Goal: Task Accomplishment & Management: Use online tool/utility

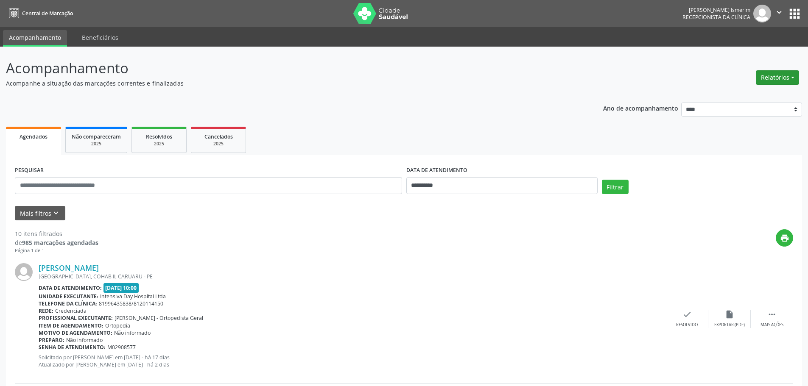
click at [776, 80] on button "Relatórios" at bounding box center [777, 77] width 43 height 14
click at [750, 92] on link "Agendamentos" at bounding box center [753, 96] width 91 height 12
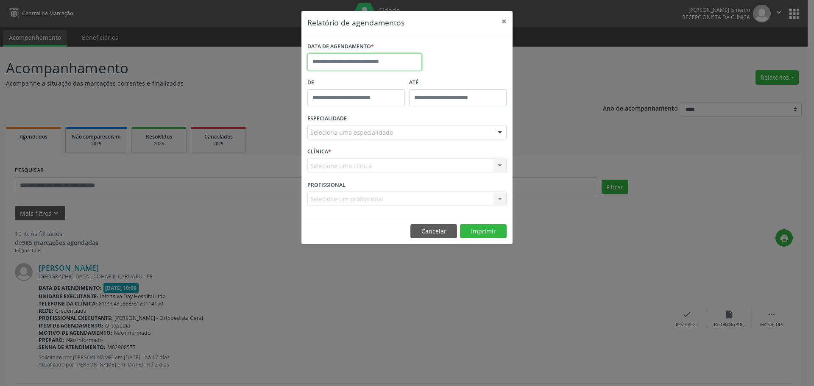
click at [362, 64] on input "text" at bounding box center [364, 61] width 115 height 17
click at [409, 139] on span "19" at bounding box center [410, 140] width 17 height 17
type input "**********"
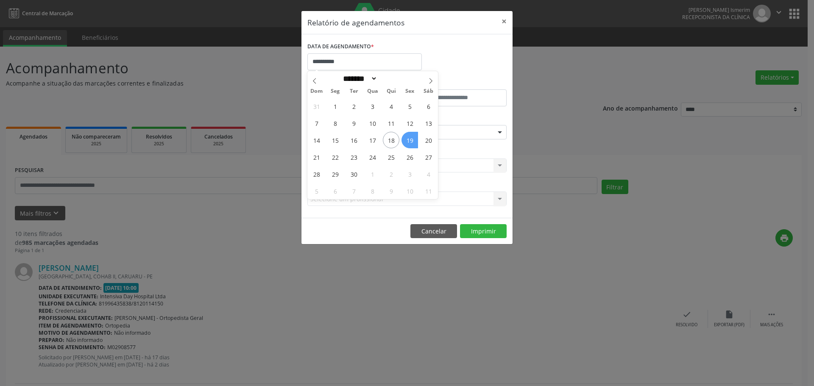
click at [409, 139] on span "19" at bounding box center [410, 140] width 17 height 17
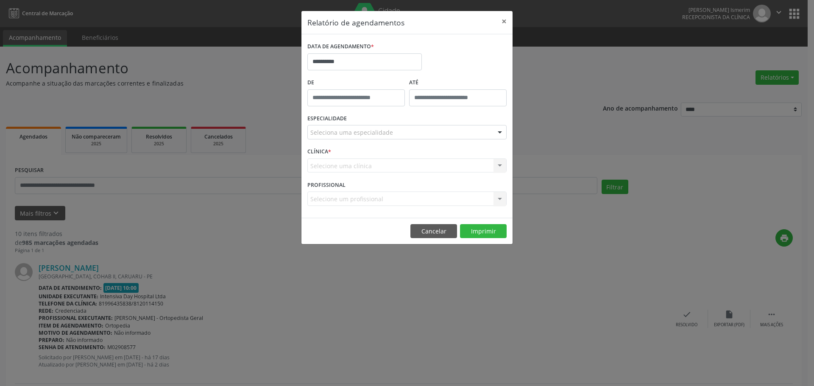
click at [410, 135] on div "Seleciona uma especialidade" at bounding box center [406, 132] width 199 height 14
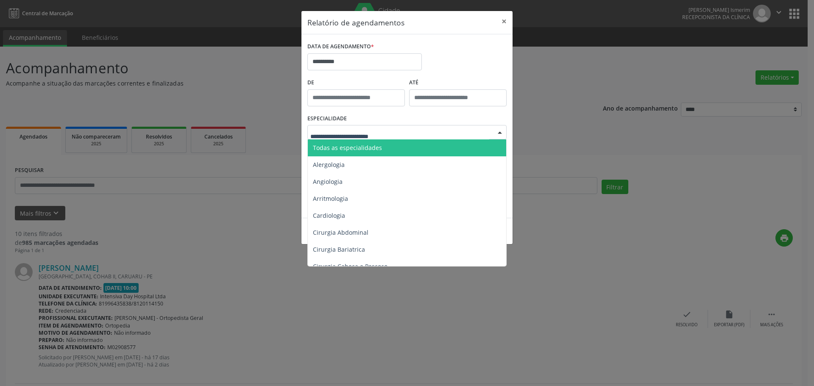
click at [404, 147] on span "Todas as especialidades" at bounding box center [408, 148] width 200 height 17
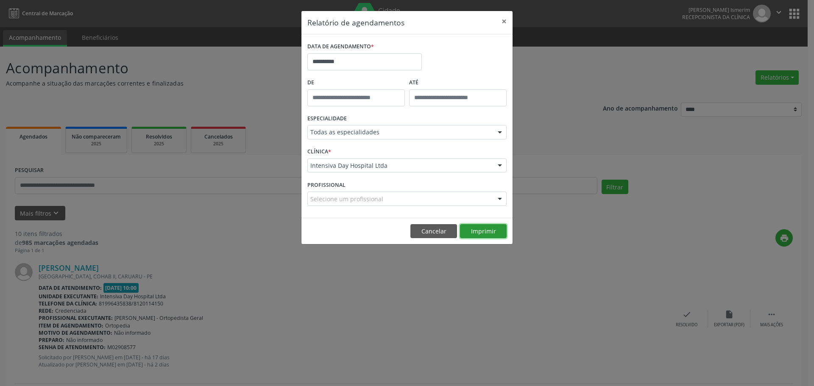
click at [484, 227] on button "Imprimir" at bounding box center [483, 231] width 47 height 14
click at [506, 21] on button "×" at bounding box center [504, 21] width 17 height 21
